Goal: Find specific page/section: Find specific page/section

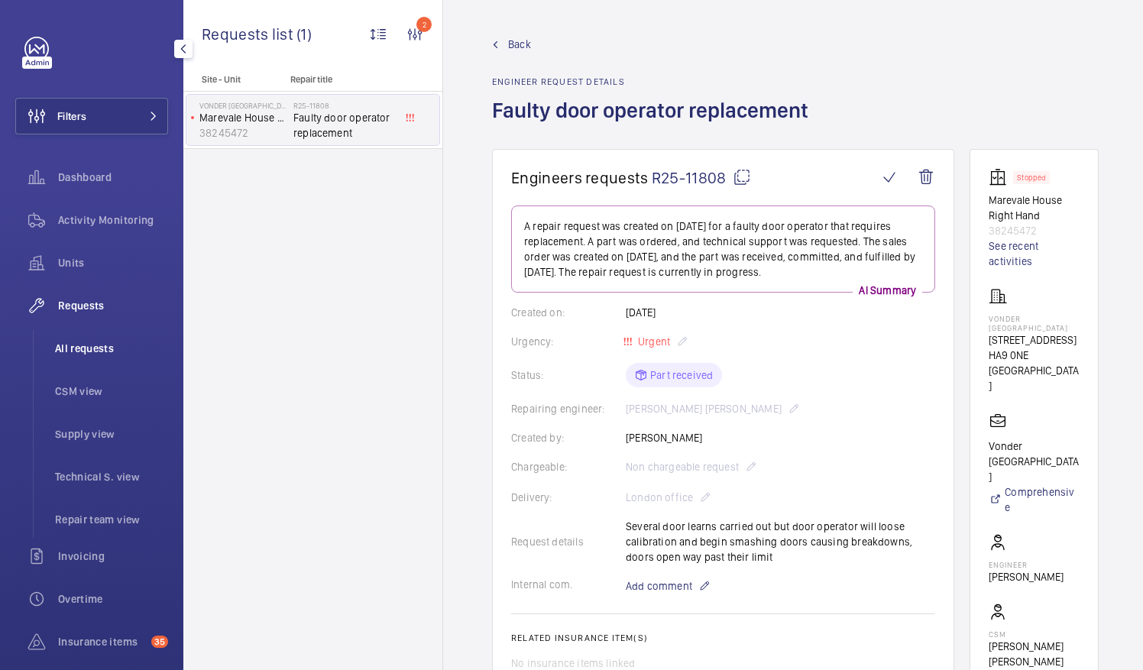
click at [84, 350] on span "All requests" at bounding box center [111, 348] width 113 height 15
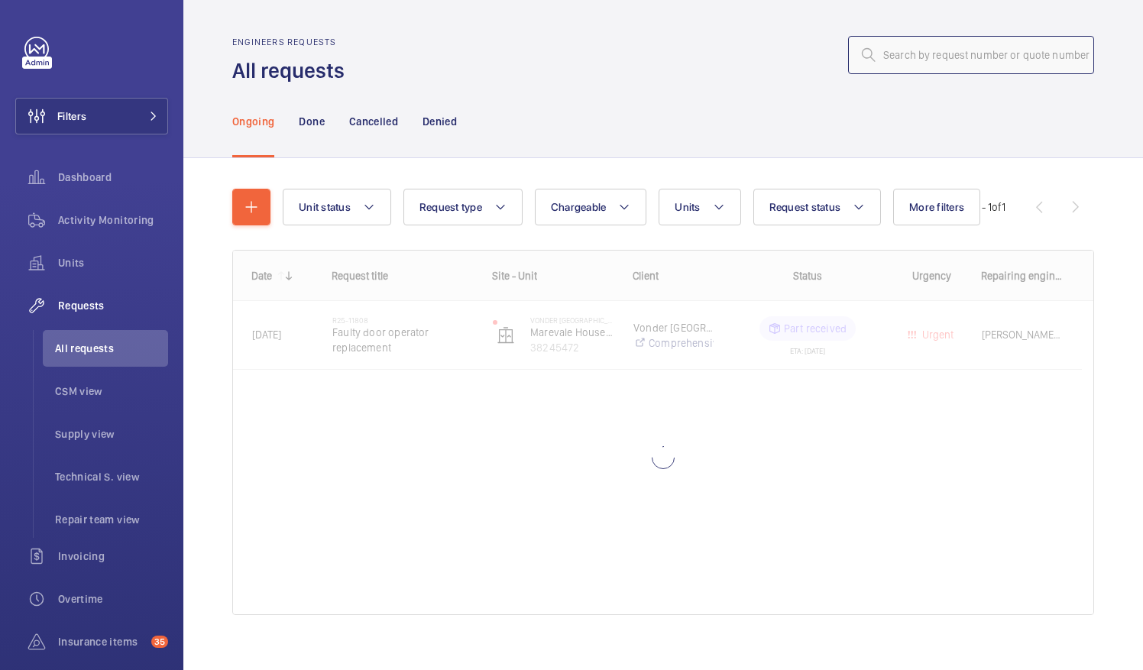
click at [876, 55] on input "text" at bounding box center [971, 55] width 246 height 38
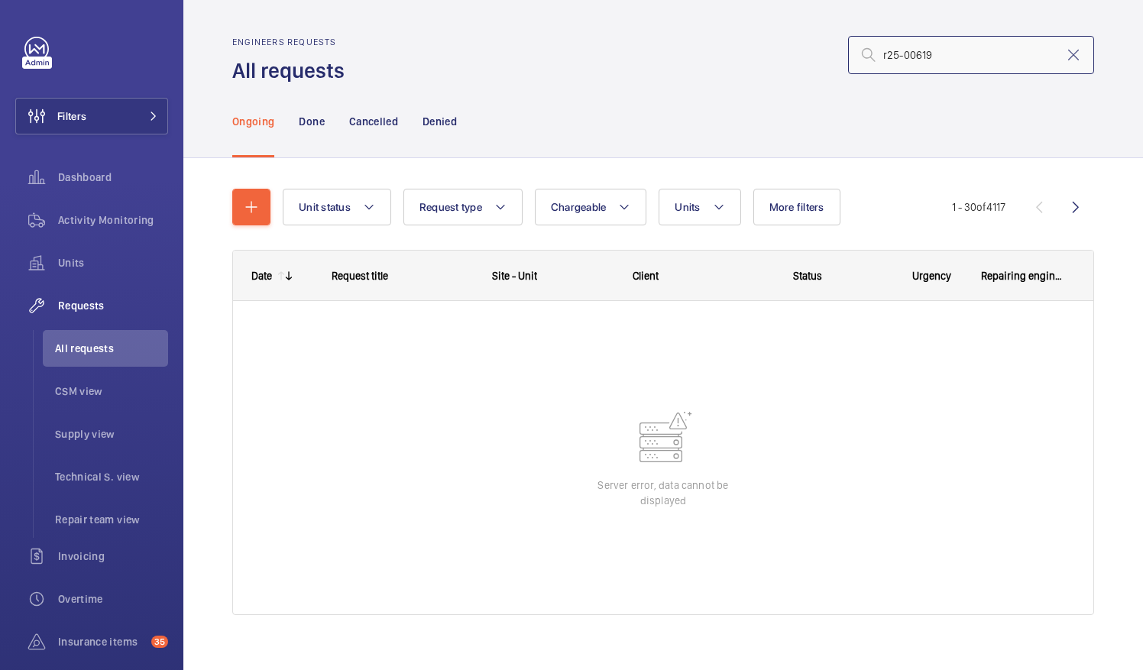
click at [897, 52] on input "r25-00619" at bounding box center [971, 55] width 246 height 38
click at [929, 53] on input "r25-0619" at bounding box center [971, 55] width 246 height 38
type input "r"
click at [342, 454] on div at bounding box center [663, 457] width 861 height 313
